Goal: Check status

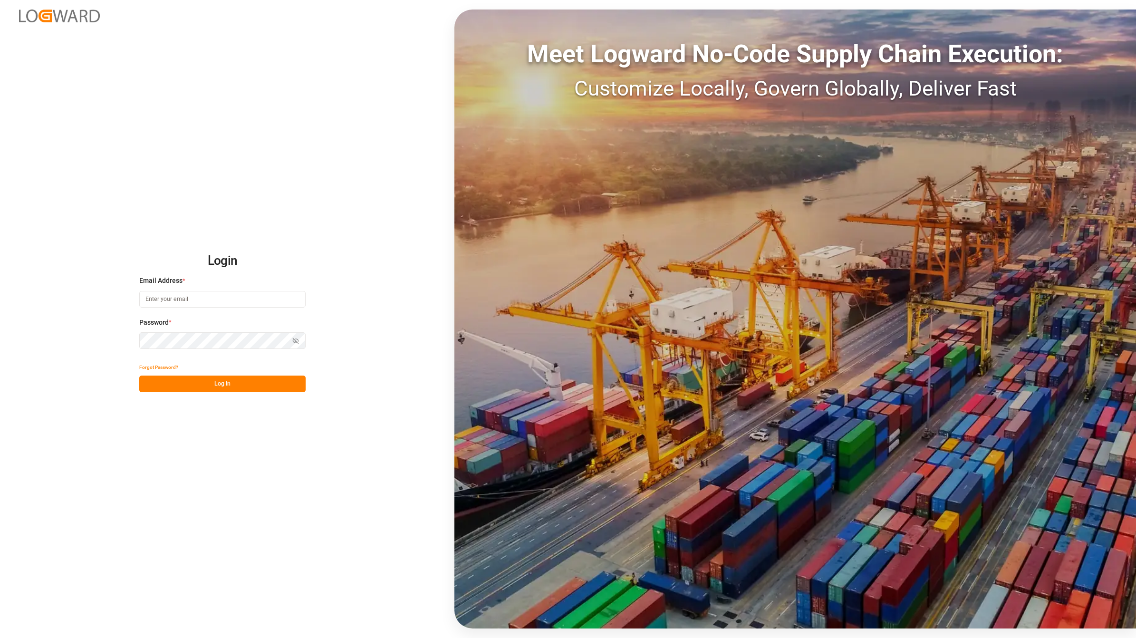
type input "[EMAIL_ADDRESS][DOMAIN_NAME]"
click at [220, 389] on button "Log In" at bounding box center [222, 384] width 166 height 17
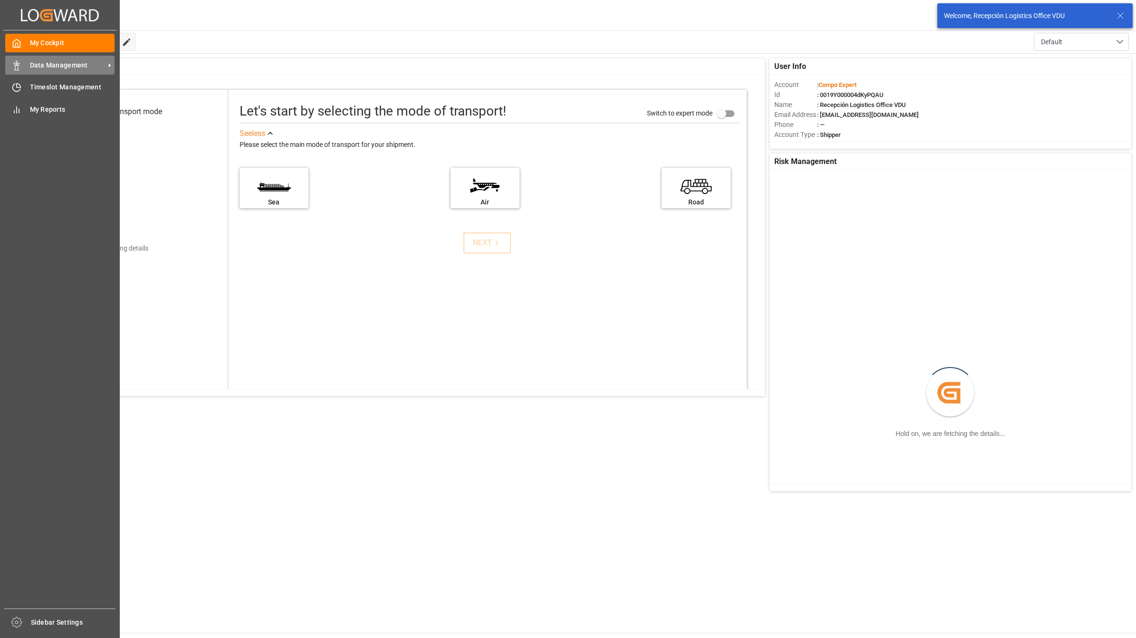
click at [12, 61] on icon at bounding box center [17, 66] width 10 height 10
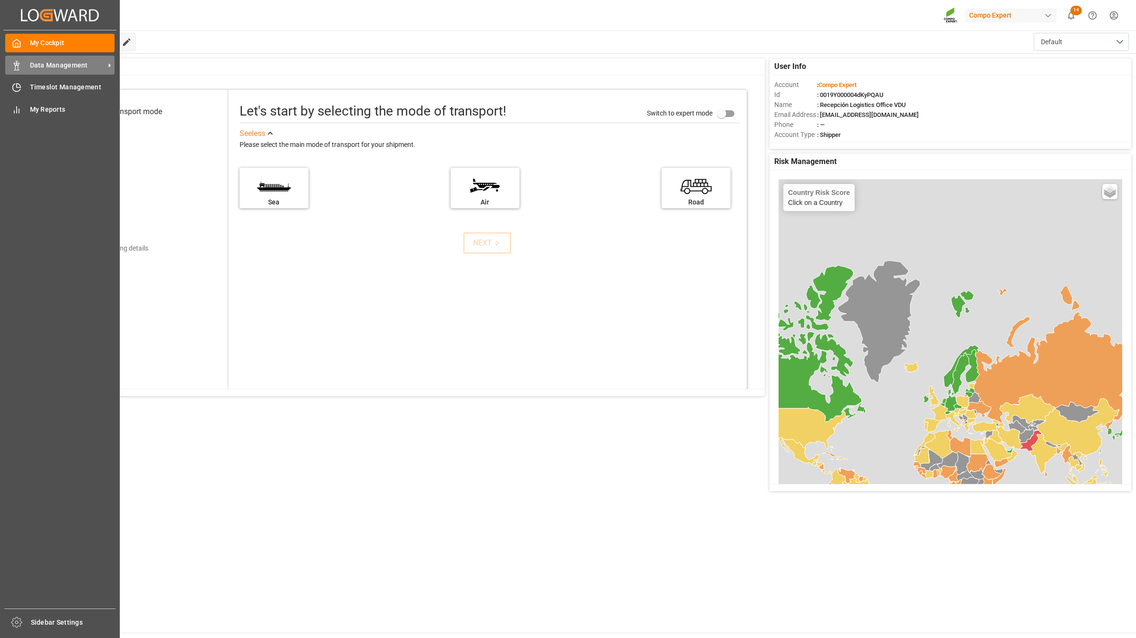
click at [5, 63] on div at bounding box center [13, 65] width 16 height 10
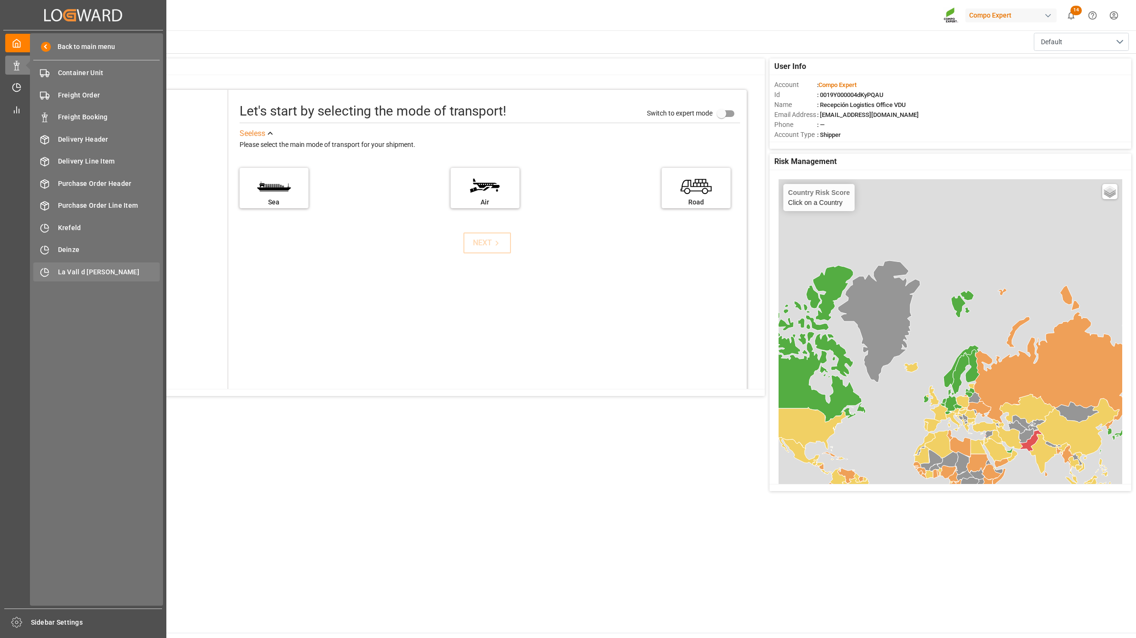
click at [106, 265] on div "La Vall d Uixo [GEOGRAPHIC_DATA]" at bounding box center [96, 271] width 126 height 19
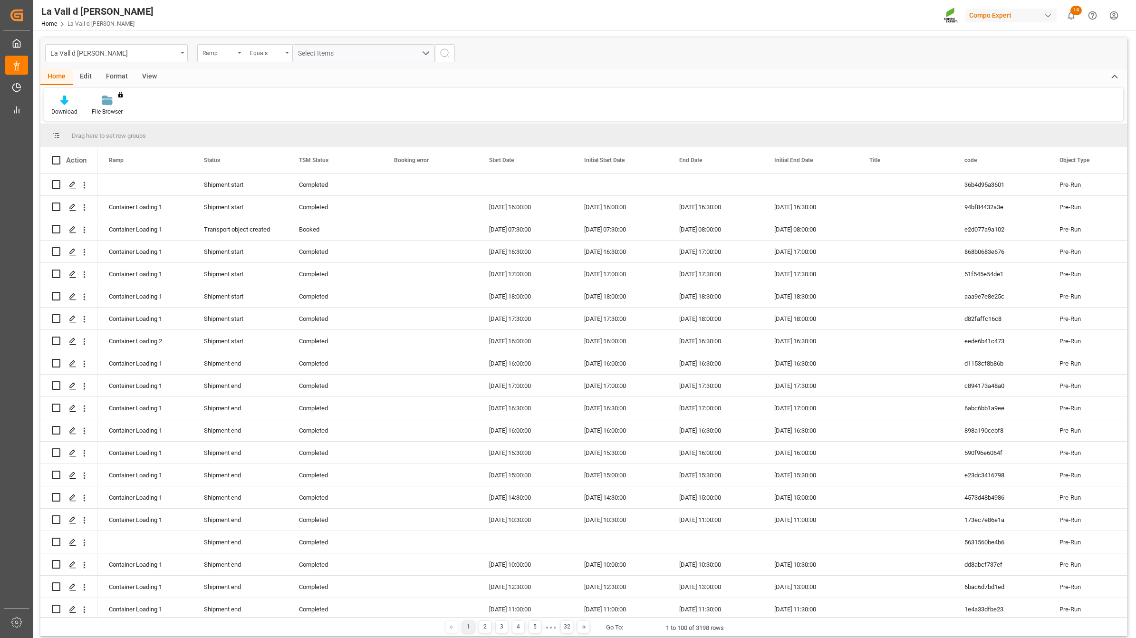
click at [141, 75] on div "View" at bounding box center [149, 77] width 29 height 16
click at [117, 101] on div at bounding box center [108, 100] width 48 height 10
click at [115, 134] on div "VDU Overview Carretileros" at bounding box center [133, 134] width 83 height 10
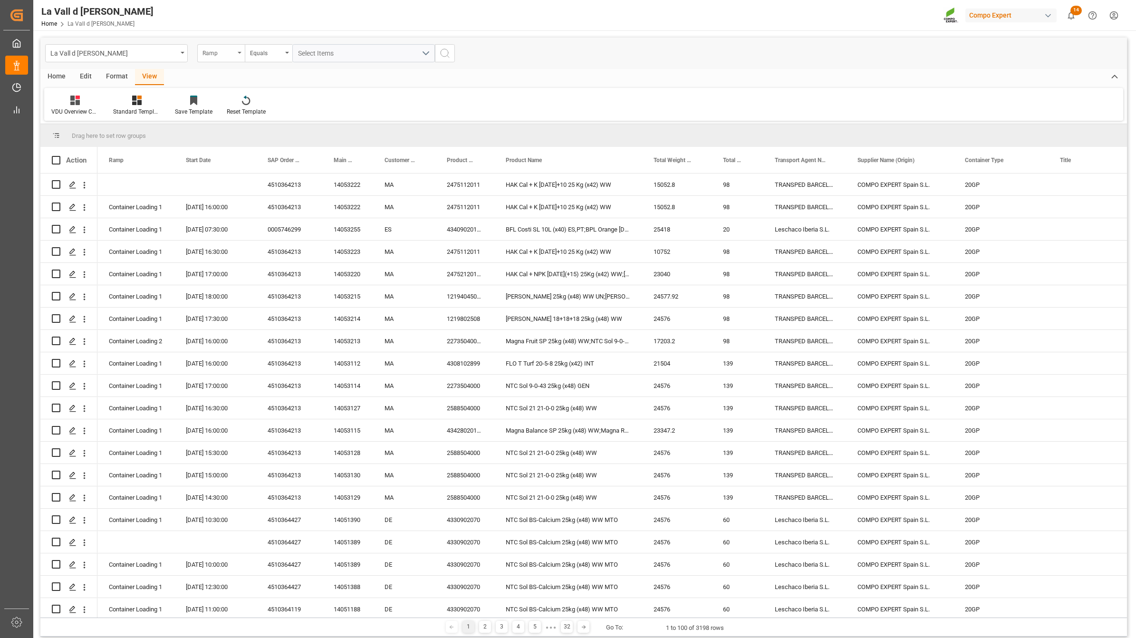
click at [214, 50] on div "Ramp" at bounding box center [219, 52] width 32 height 11
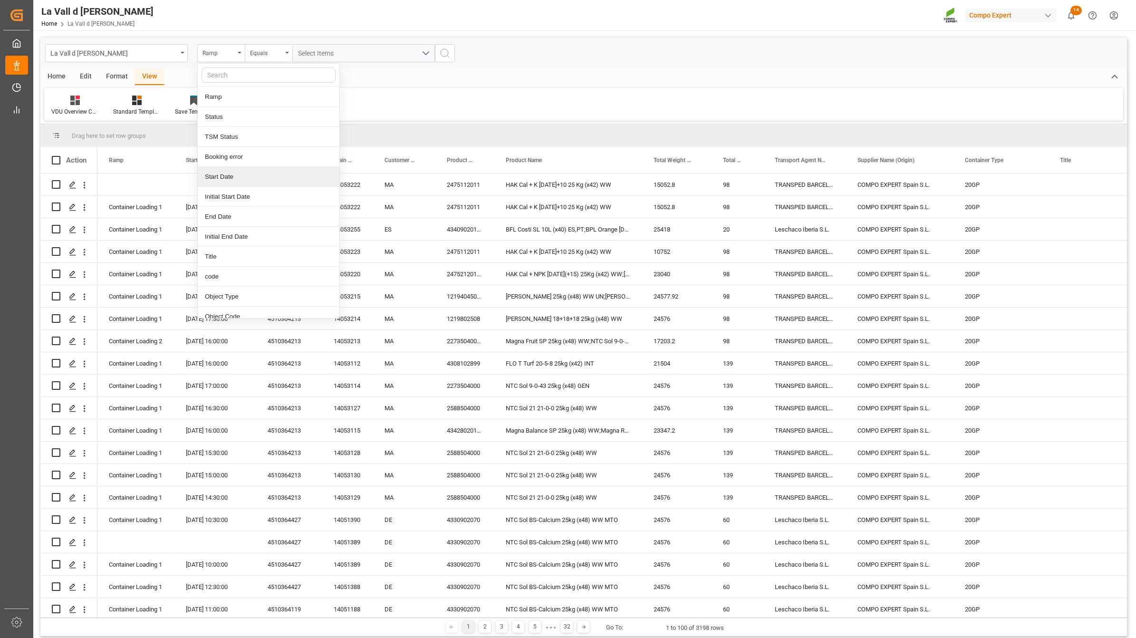
click at [237, 175] on div "Start Date" at bounding box center [269, 177] width 142 height 20
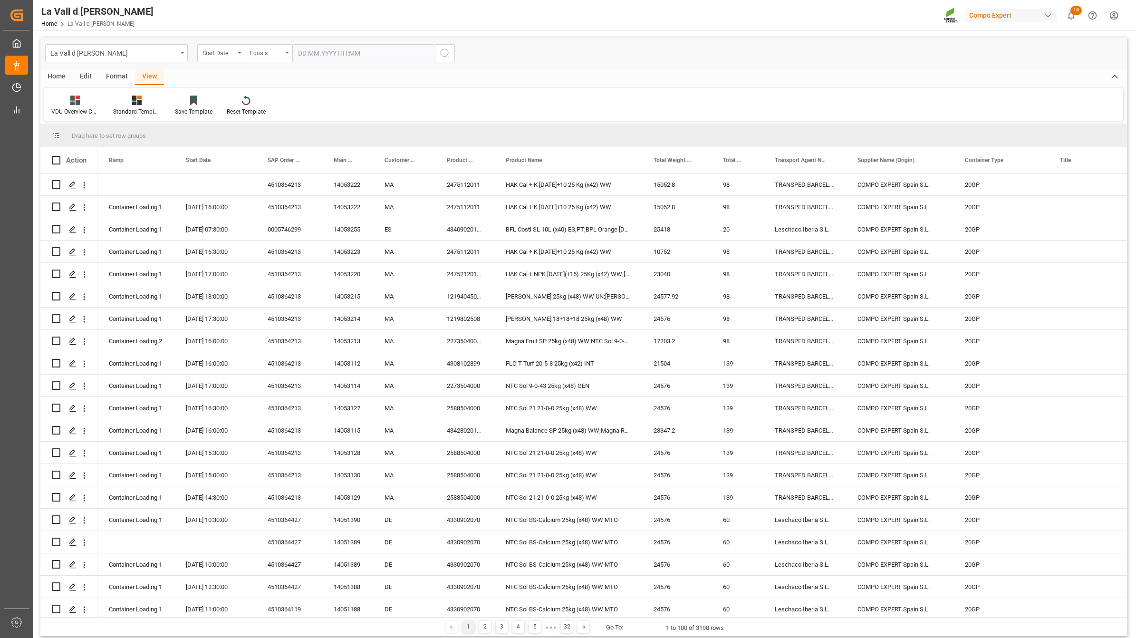
click at [261, 58] on div "Equals" at bounding box center [269, 53] width 48 height 18
click at [272, 177] on div "In range" at bounding box center [316, 177] width 142 height 20
click at [333, 50] on input "text" at bounding box center [327, 53] width 71 height 18
click at [305, 106] on div "29 30 1 2 3 4 5" at bounding box center [361, 111] width 130 height 19
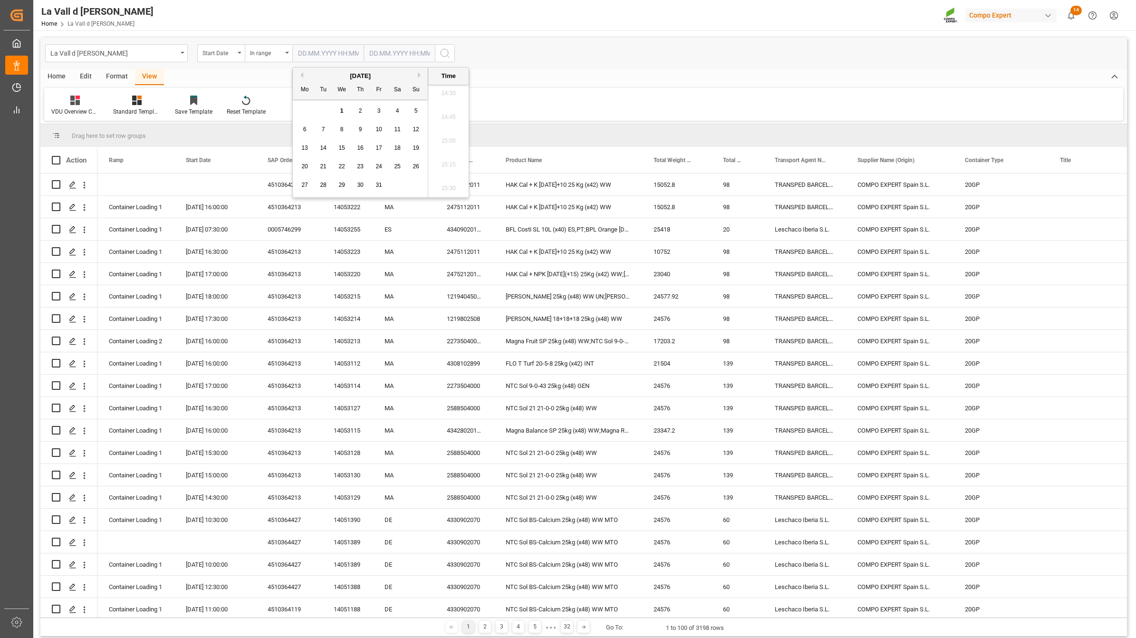
click at [355, 108] on div "2" at bounding box center [361, 111] width 12 height 11
type input "[DATE] 00:00"
drag, startPoint x: 382, startPoint y: 51, endPoint x: 377, endPoint y: 93, distance: 42.2
click at [382, 51] on input "text" at bounding box center [399, 53] width 71 height 18
click at [370, 103] on div "29 30 1 2 3 4 5" at bounding box center [432, 111] width 130 height 19
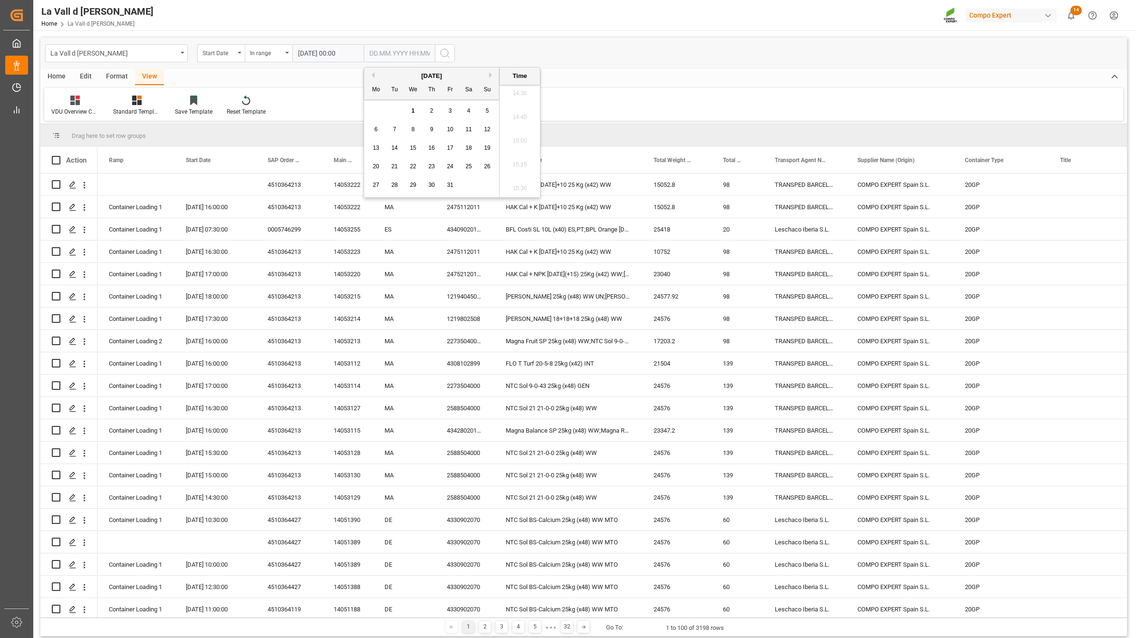
click at [434, 110] on div "2" at bounding box center [432, 111] width 12 height 11
type input "[DATE] 00:00"
click at [445, 49] on circle "search button" at bounding box center [445, 53] width 8 height 8
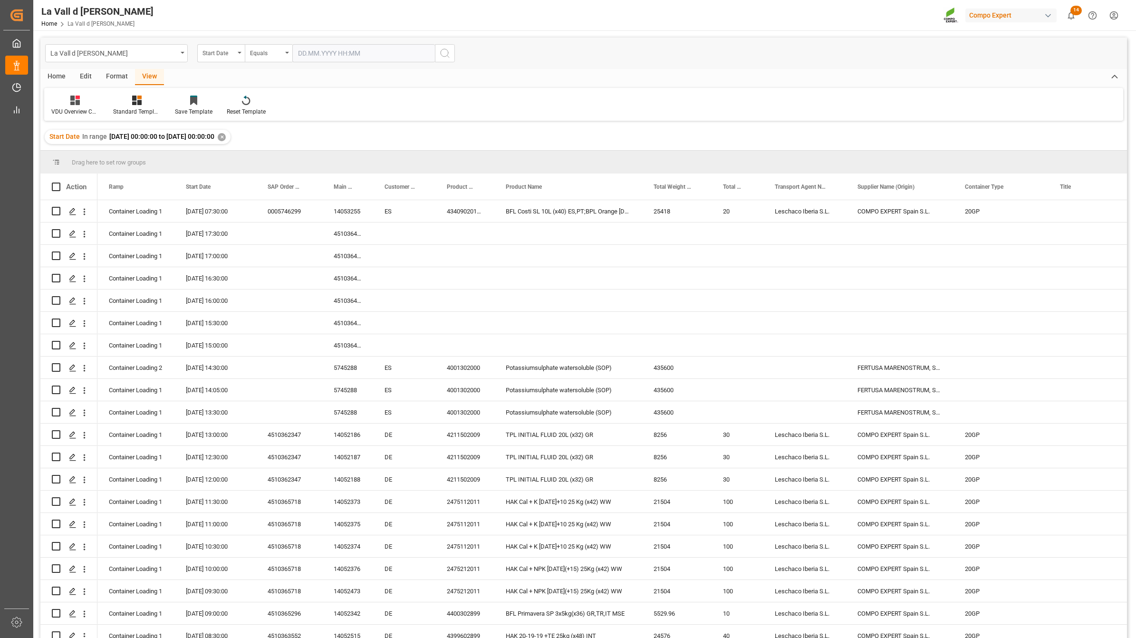
click at [315, 53] on input "text" at bounding box center [363, 53] width 143 height 18
click at [306, 117] on div "29 30 1 2 3 4 5" at bounding box center [361, 111] width 130 height 19
click at [359, 110] on span "2" at bounding box center [360, 110] width 3 height 7
type input "[DATE] 00:00"
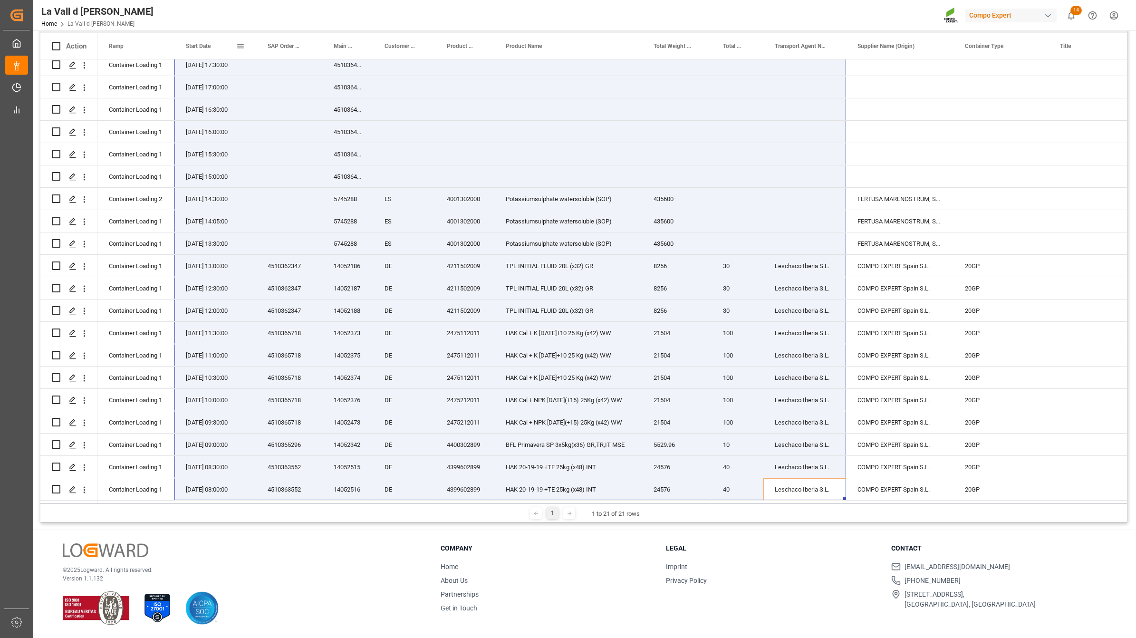
scroll to position [0, 0]
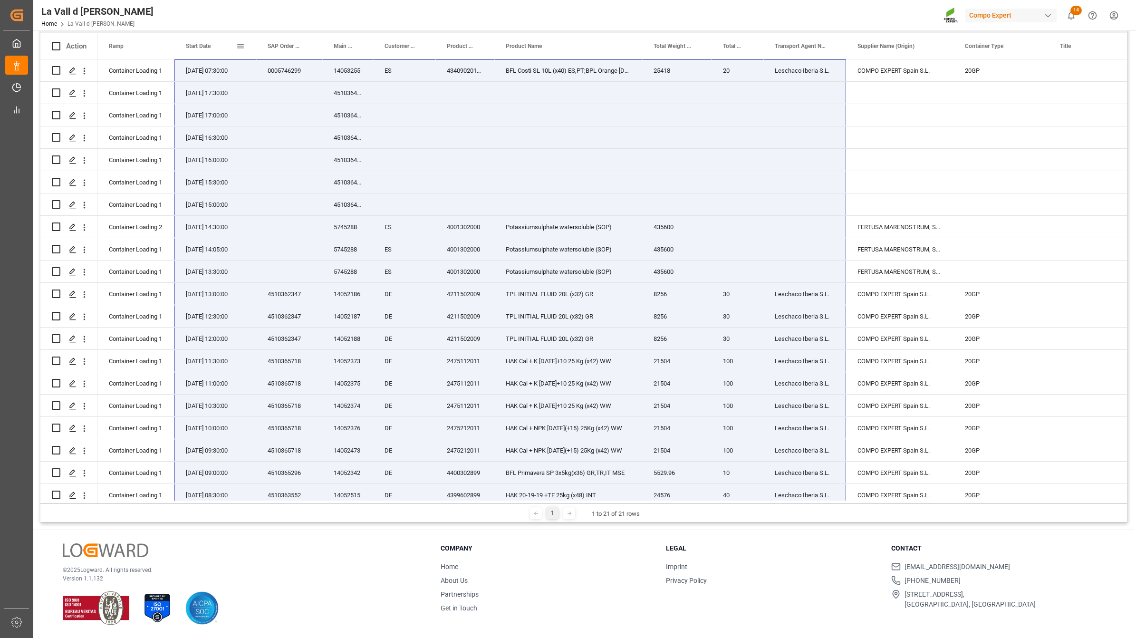
drag, startPoint x: 825, startPoint y: 482, endPoint x: 181, endPoint y: 60, distance: 770.0
click at [177, 58] on div "Action Ramp Start Date SAP Order Number" at bounding box center [583, 268] width 1087 height 471
click at [327, 176] on span "Copy" at bounding box center [354, 174] width 74 height 18
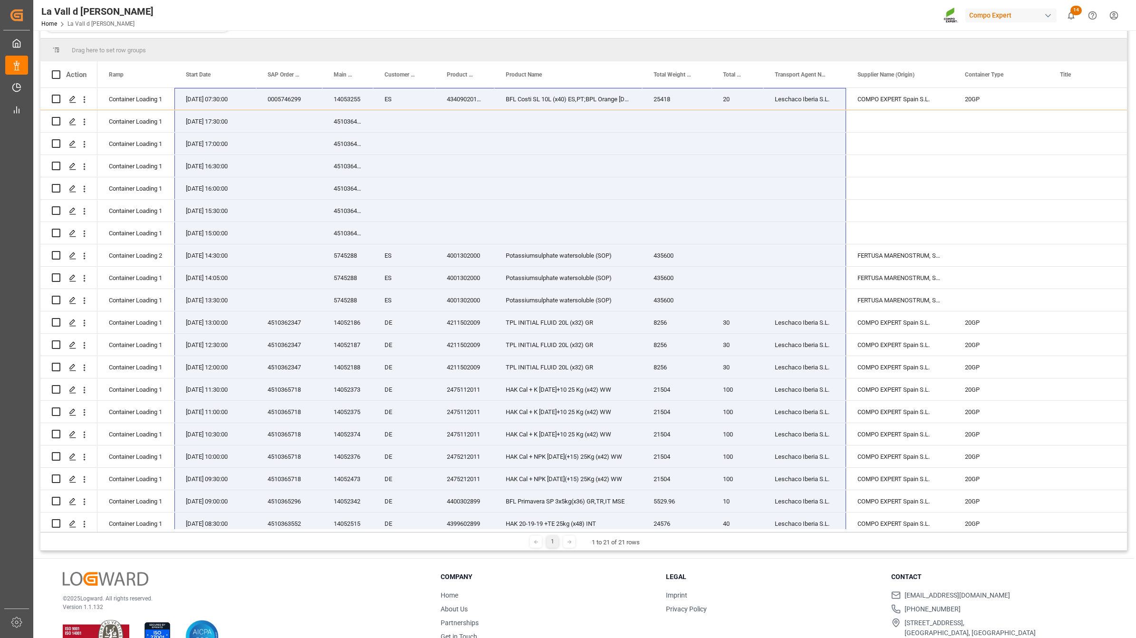
scroll to position [169, 0]
